Goal: Information Seeking & Learning: Check status

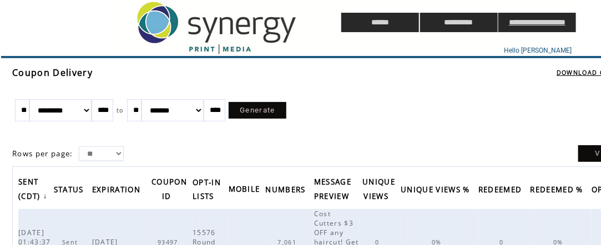
click at [576, 24] on input "**********" at bounding box center [537, 22] width 78 height 19
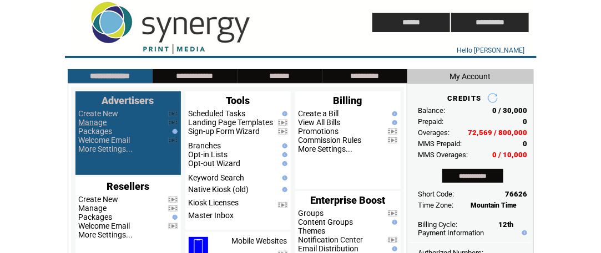
click at [94, 121] on link "Manage" at bounding box center [93, 122] width 28 height 9
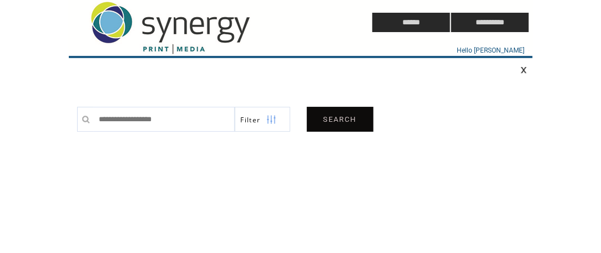
click at [348, 118] on link "SEARCH" at bounding box center [340, 119] width 67 height 25
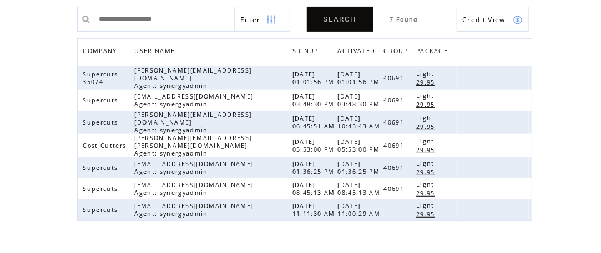
scroll to position [111, 0]
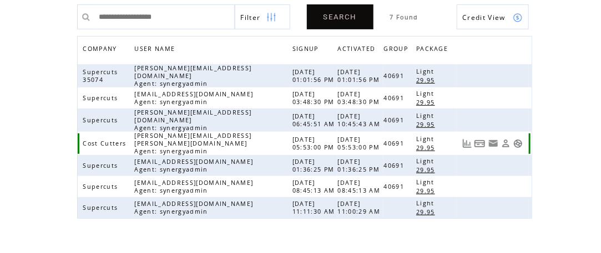
click at [516, 139] on link at bounding box center [517, 143] width 9 height 9
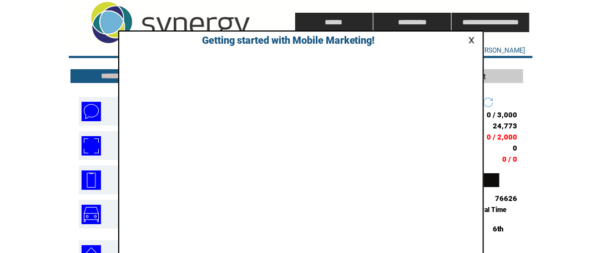
click at [471, 37] on link at bounding box center [473, 40] width 10 height 7
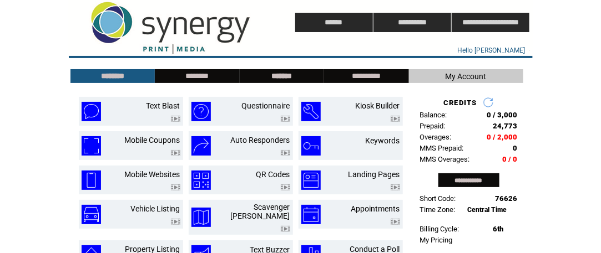
click at [271, 73] on input "*******" at bounding box center [281, 76] width 83 height 9
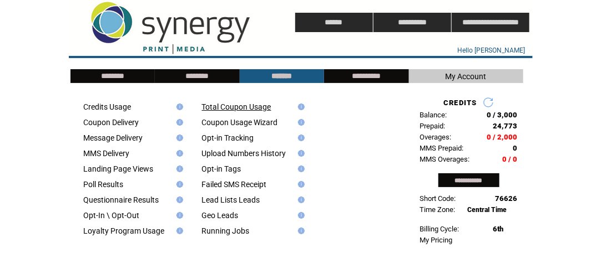
click at [248, 108] on link "Total Coupon Usage" at bounding box center [236, 107] width 69 height 9
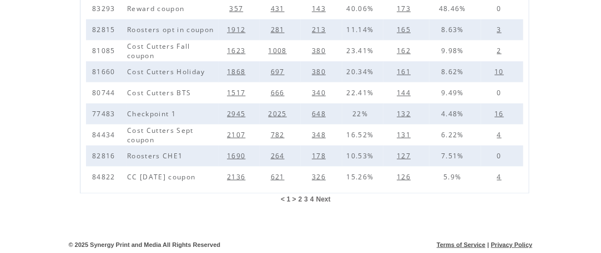
scroll to position [375, 0]
click at [311, 197] on span "4" at bounding box center [312, 200] width 4 height 8
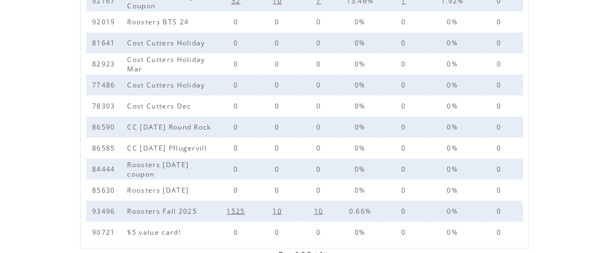
scroll to position [333, 0]
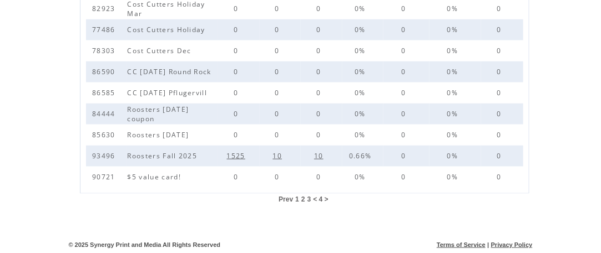
click at [309, 199] on span "3" at bounding box center [309, 200] width 4 height 8
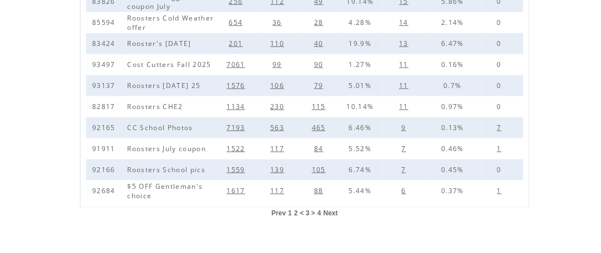
scroll to position [375, 0]
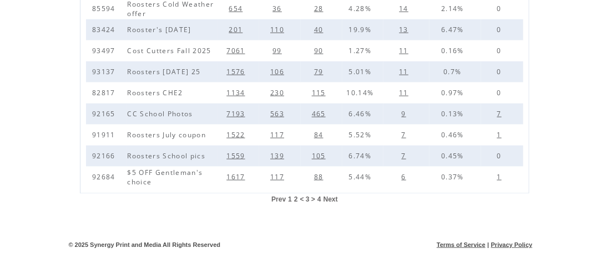
click at [295, 197] on span "2" at bounding box center [296, 200] width 4 height 8
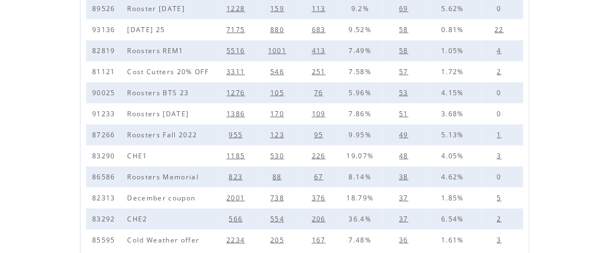
scroll to position [375, 0]
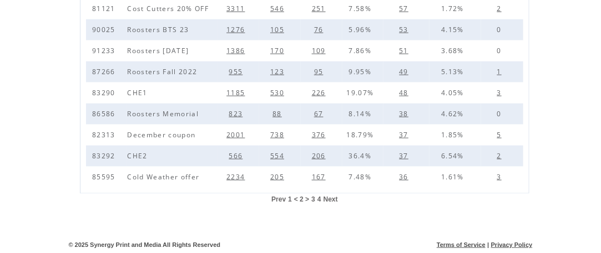
click at [289, 197] on span "1" at bounding box center [290, 200] width 4 height 8
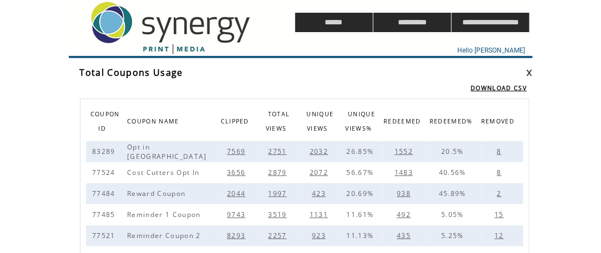
click at [528, 73] on link at bounding box center [529, 72] width 7 height 7
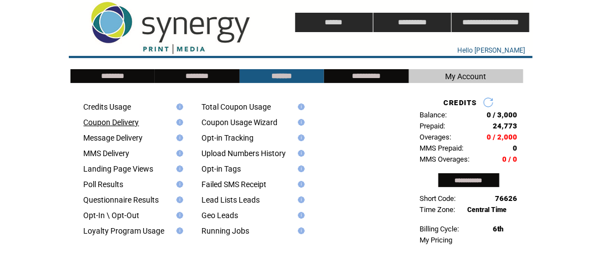
click at [100, 124] on link "Coupon Delivery" at bounding box center [111, 122] width 55 height 9
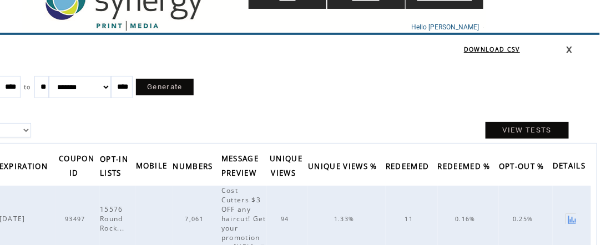
scroll to position [0, 200]
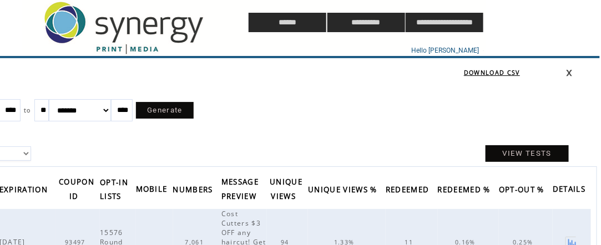
click at [566, 72] on link at bounding box center [569, 72] width 7 height 7
